Goal: Information Seeking & Learning: Learn about a topic

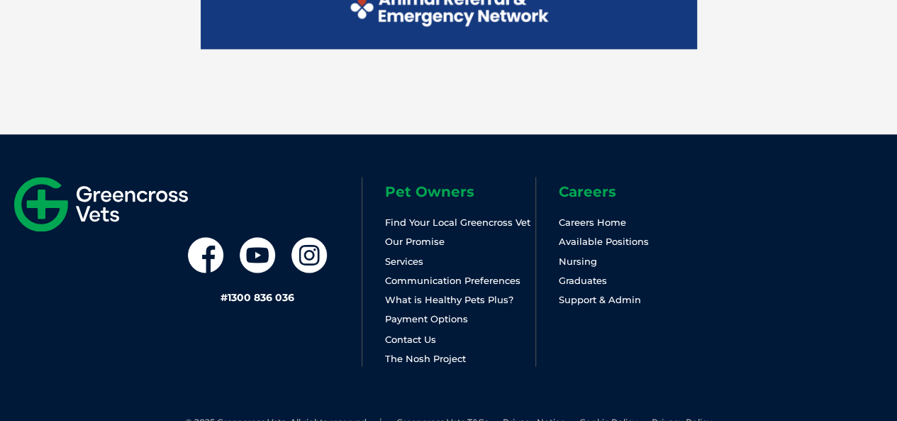
scroll to position [3705, 0]
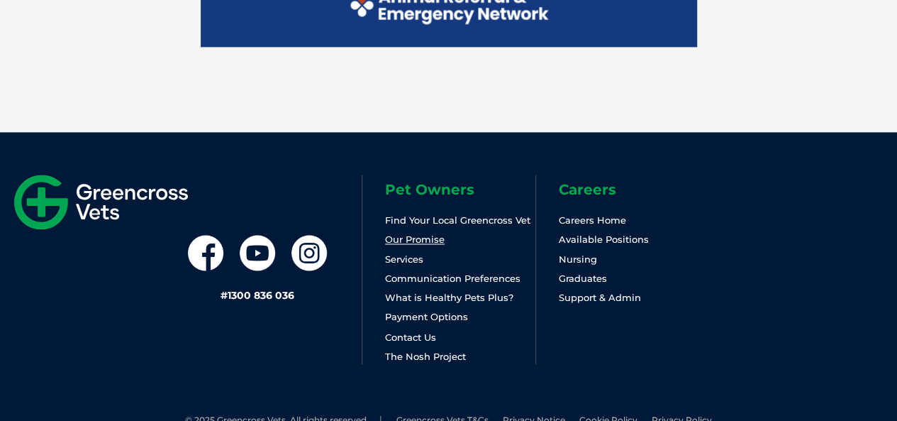
click at [434, 233] on link "Our Promise" at bounding box center [415, 238] width 60 height 11
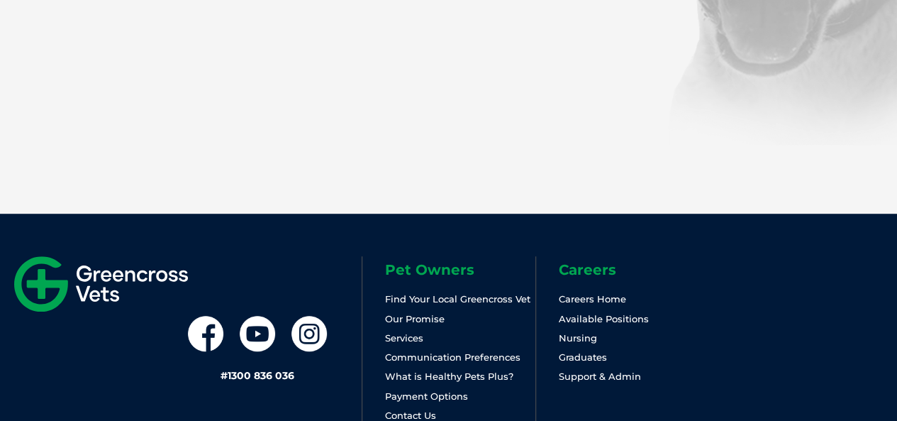
scroll to position [3146, 0]
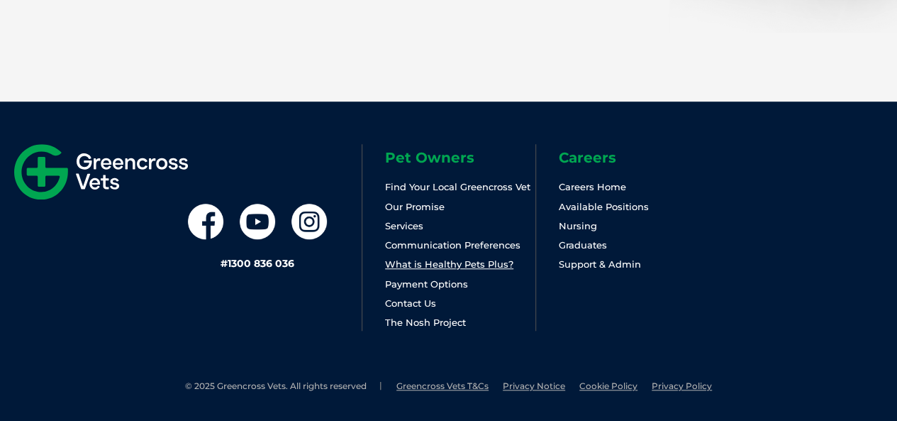
click at [423, 265] on link "What is Healthy Pets Plus?" at bounding box center [449, 263] width 128 height 11
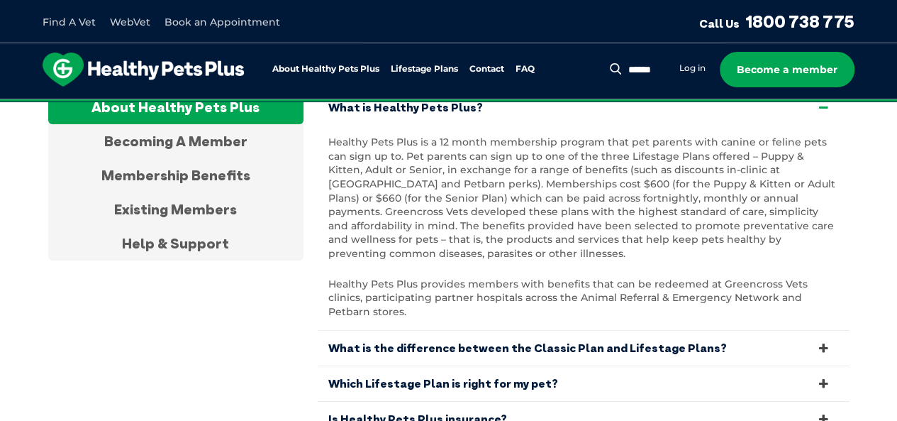
scroll to position [2719, 0]
click at [231, 143] on div "Becoming A Member" at bounding box center [175, 142] width 255 height 34
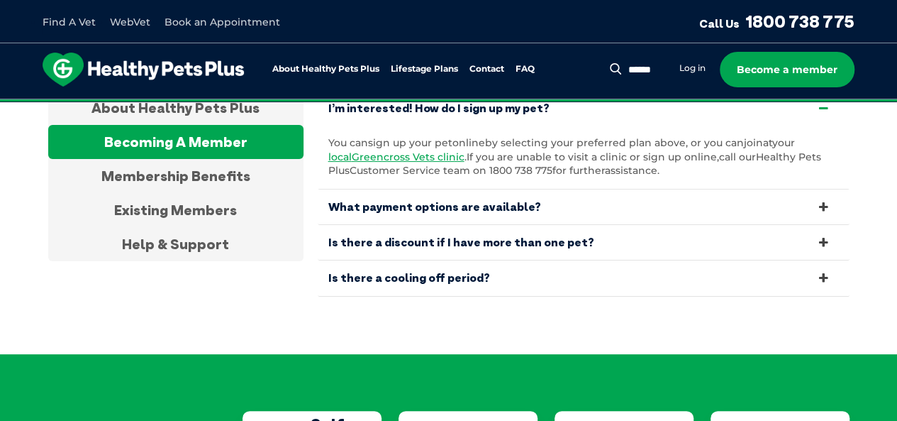
click at [231, 143] on div "Becoming A Member" at bounding box center [175, 142] width 255 height 34
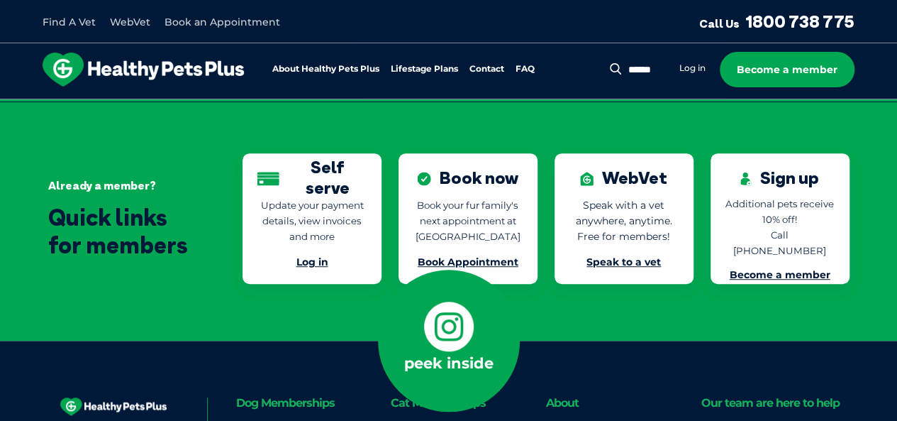
scroll to position [2997, 0]
